Goal: Task Accomplishment & Management: Manage account settings

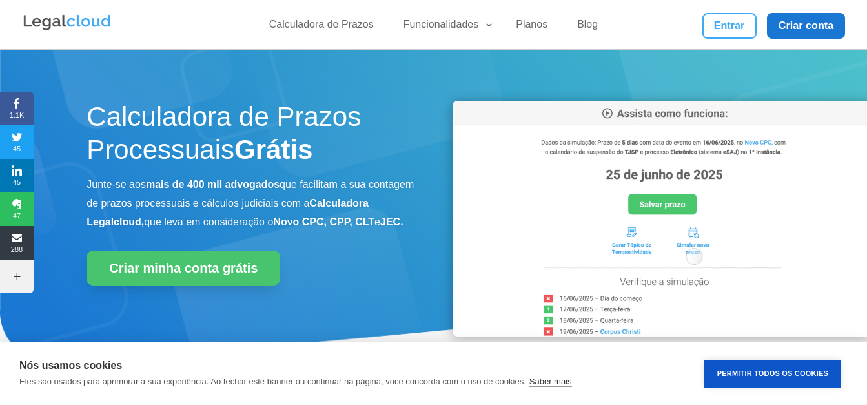
click at [818, 22] on link "Criar conta" at bounding box center [806, 26] width 79 height 26
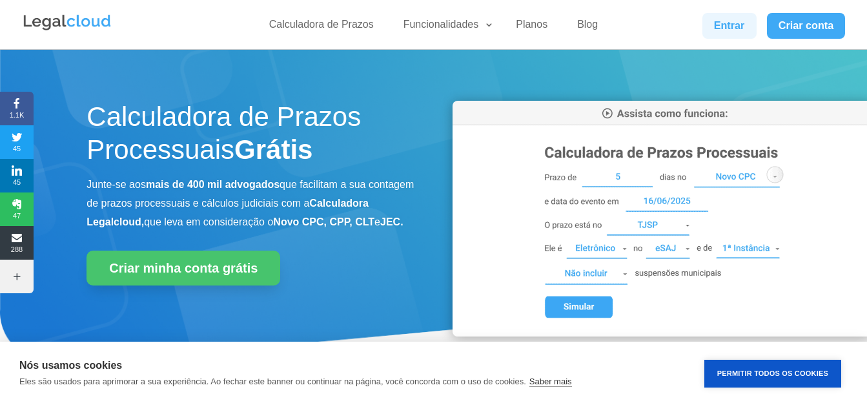
click at [705, 18] on link "Entrar" at bounding box center [730, 26] width 54 height 26
click at [806, 25] on link "Criar conta" at bounding box center [806, 26] width 79 height 26
